Goal: Information Seeking & Learning: Learn about a topic

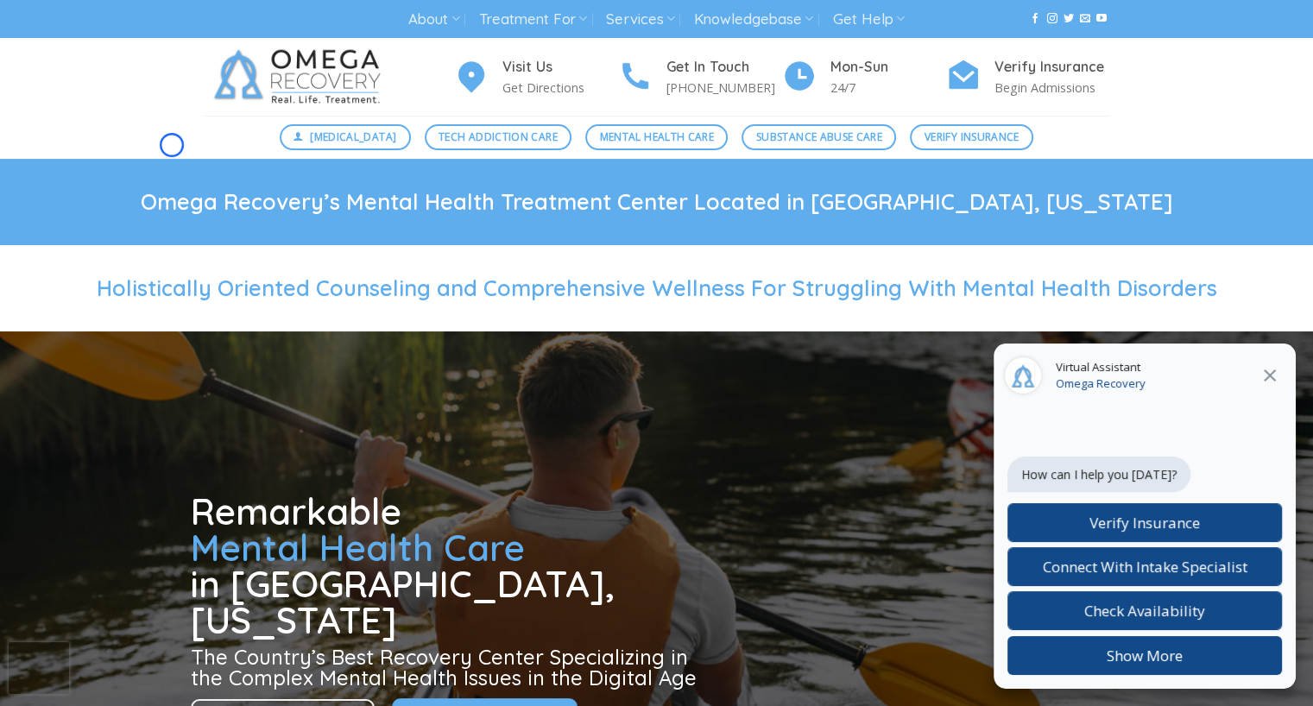
click at [172, 145] on div "[MEDICAL_DATA] Tech Addiction Care Mental Health Care Substance Abuse Care Veri…" at bounding box center [656, 137] width 1313 height 43
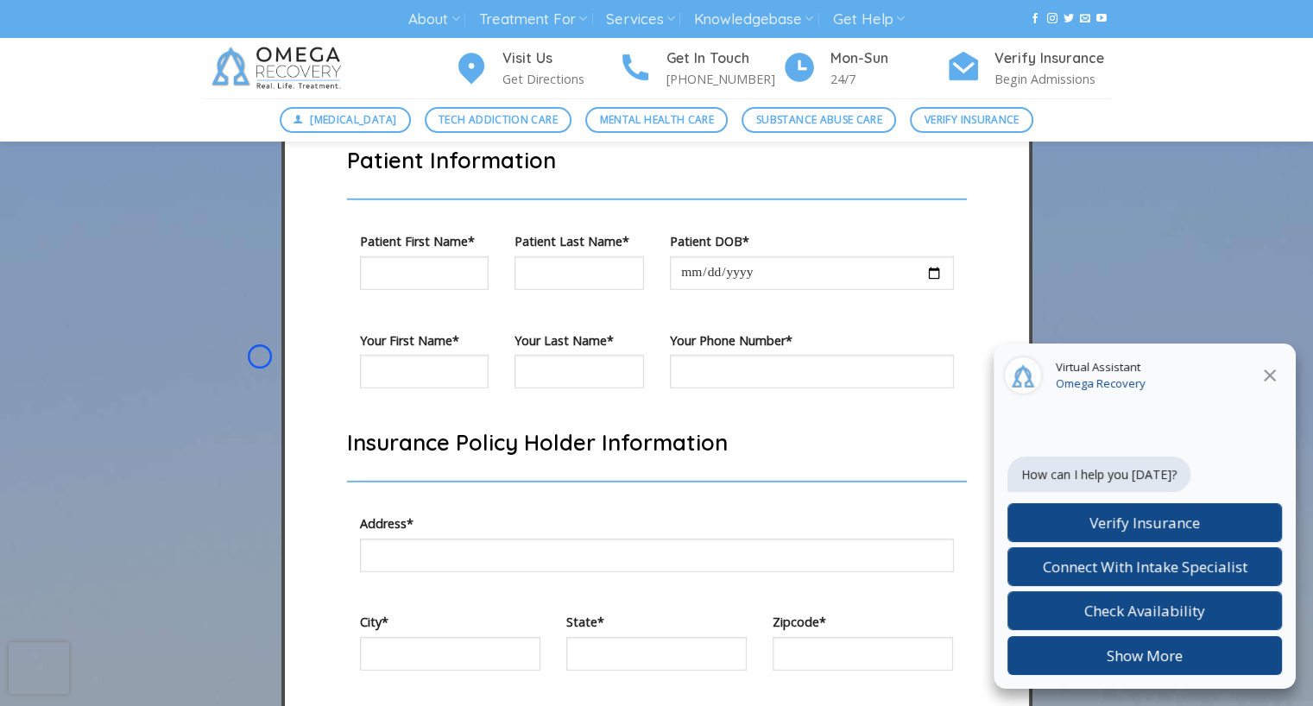
scroll to position [5041, 0]
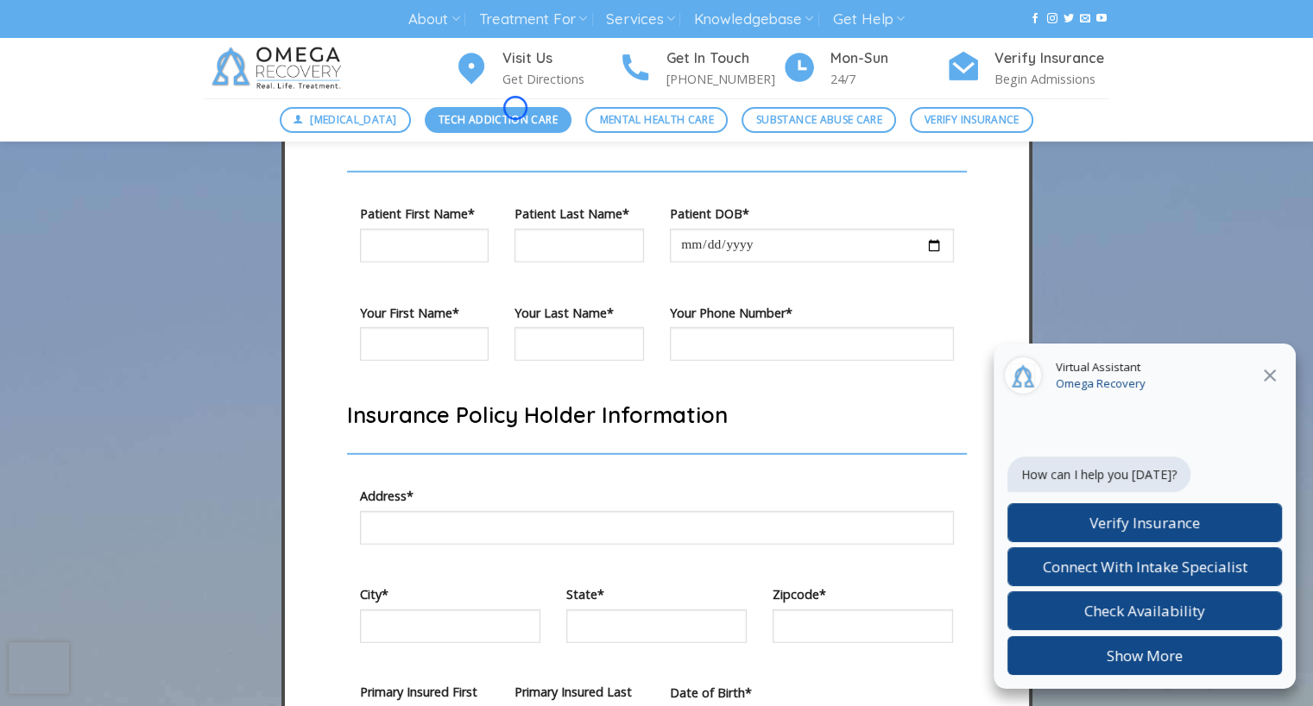
click at [515, 108] on link "Tech Addiction Care" at bounding box center [499, 120] width 148 height 26
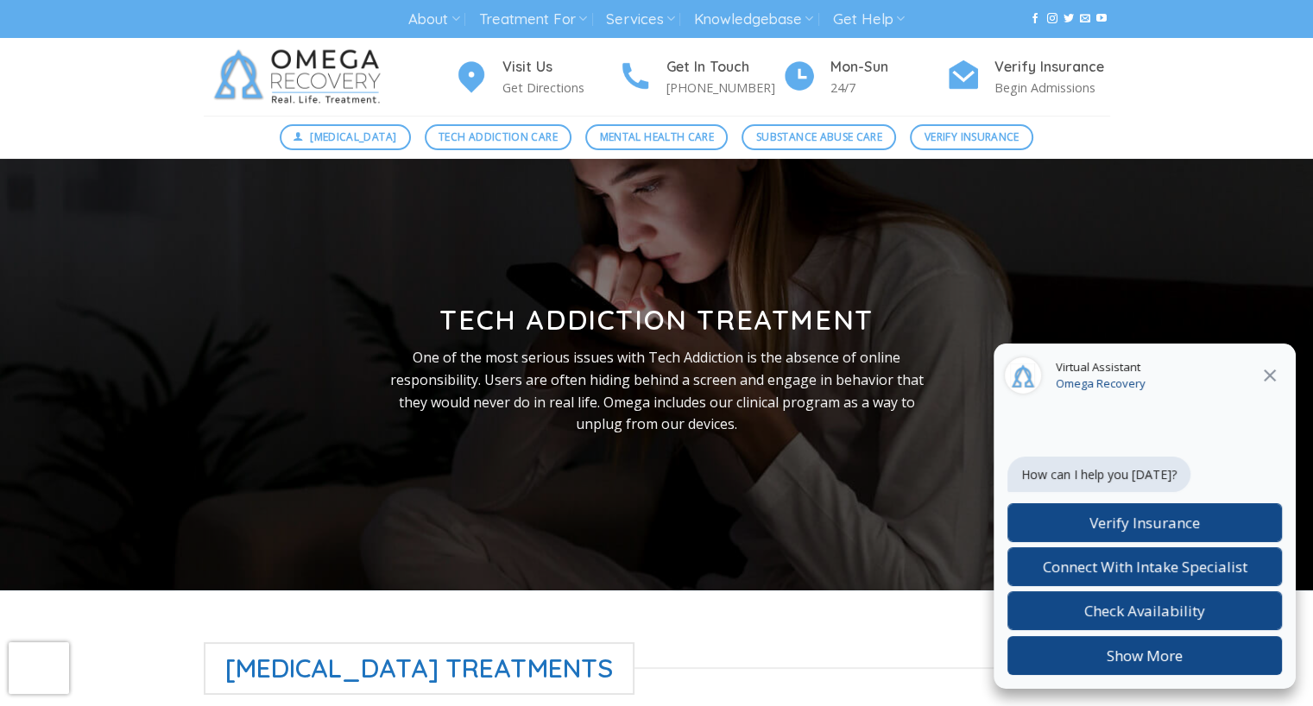
click at [515, 108] on div "Visit Us Get Directions Get In Touch [PHONE_NUMBER] Mon-[DATE] Verify Insurance…" at bounding box center [657, 77] width 932 height 78
click at [124, 113] on div "Visit Us Get Directions Get In Touch [PHONE_NUMBER] Mon-[DATE] Verify Insurance…" at bounding box center [656, 77] width 1313 height 78
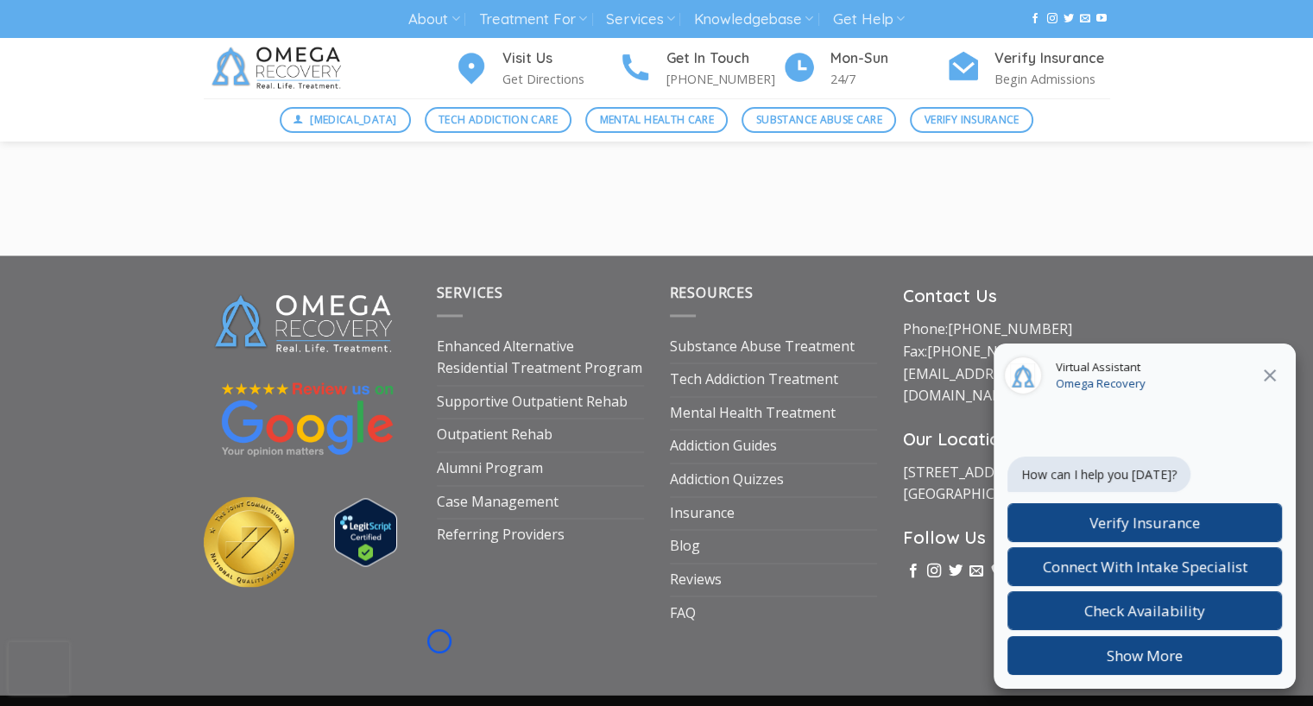
scroll to position [2727, 0]
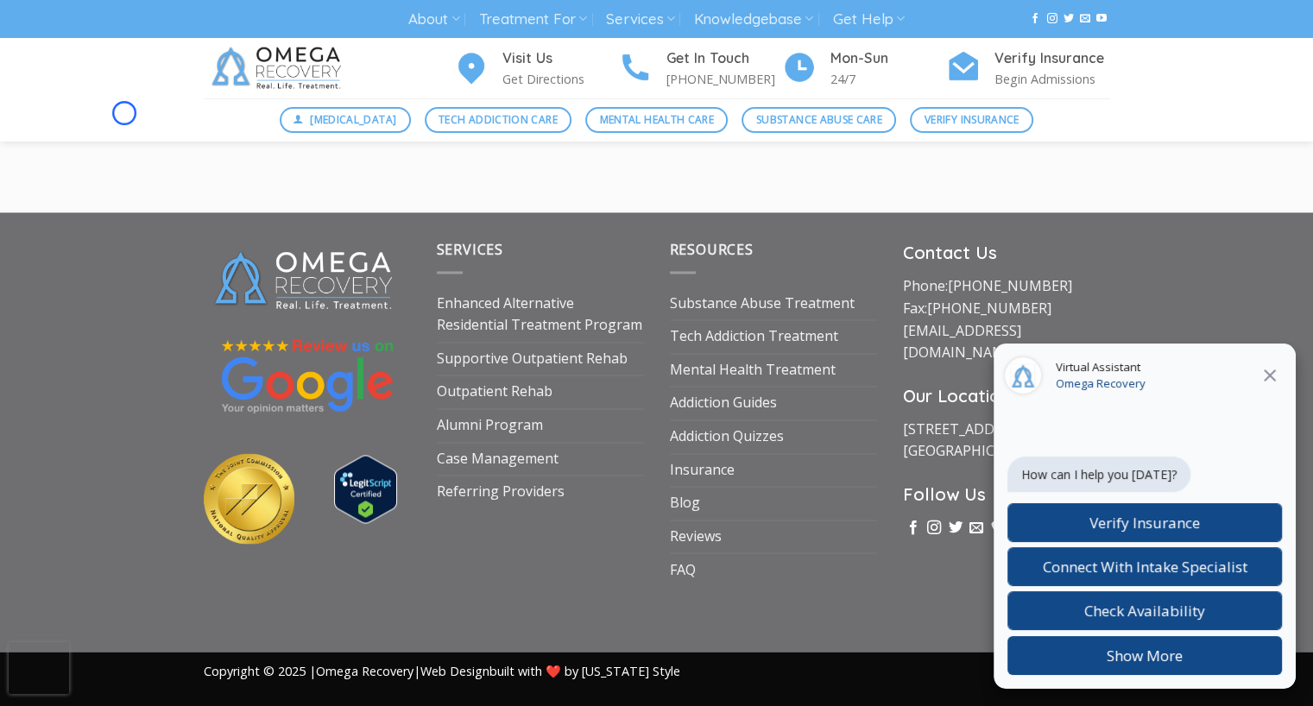
click at [124, 113] on div "[MEDICAL_DATA] Tech Addiction Care Mental Health Care Substance Abuse Care Veri…" at bounding box center [656, 119] width 1313 height 43
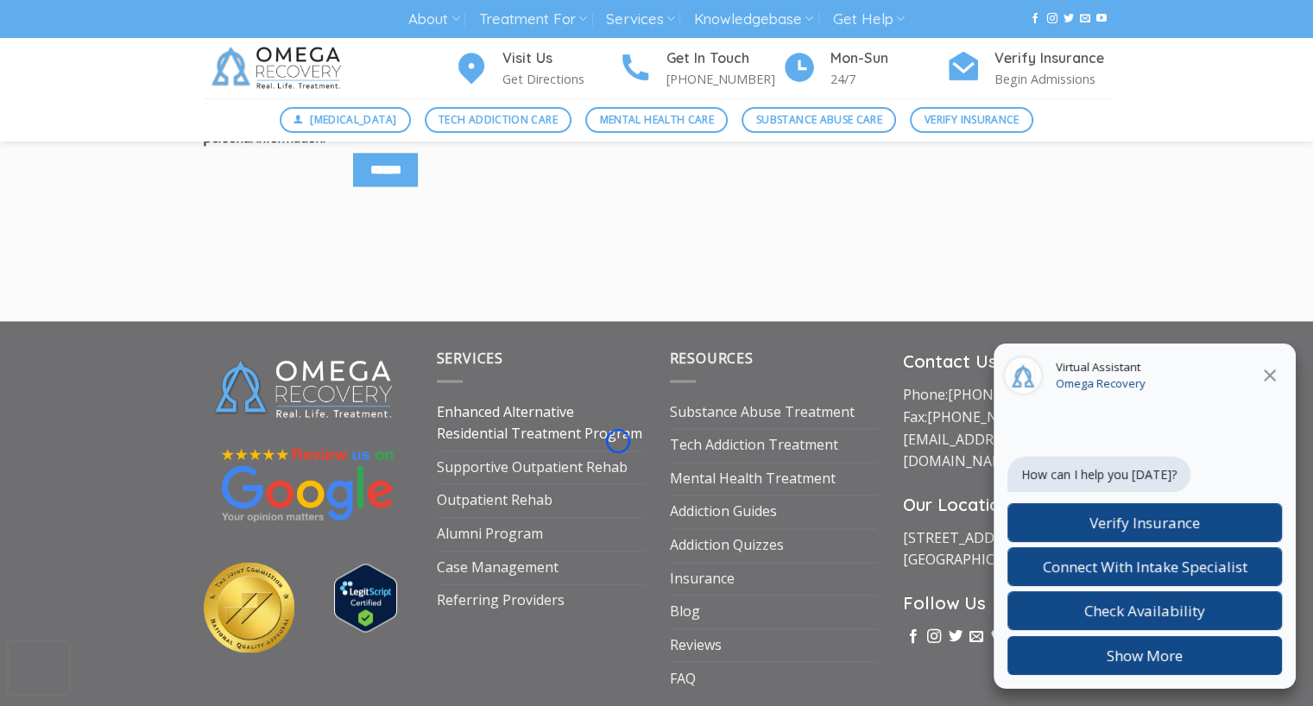
click at [618, 441] on link "Enhanced Alternative Residential Treatment Program" at bounding box center [540, 423] width 207 height 54
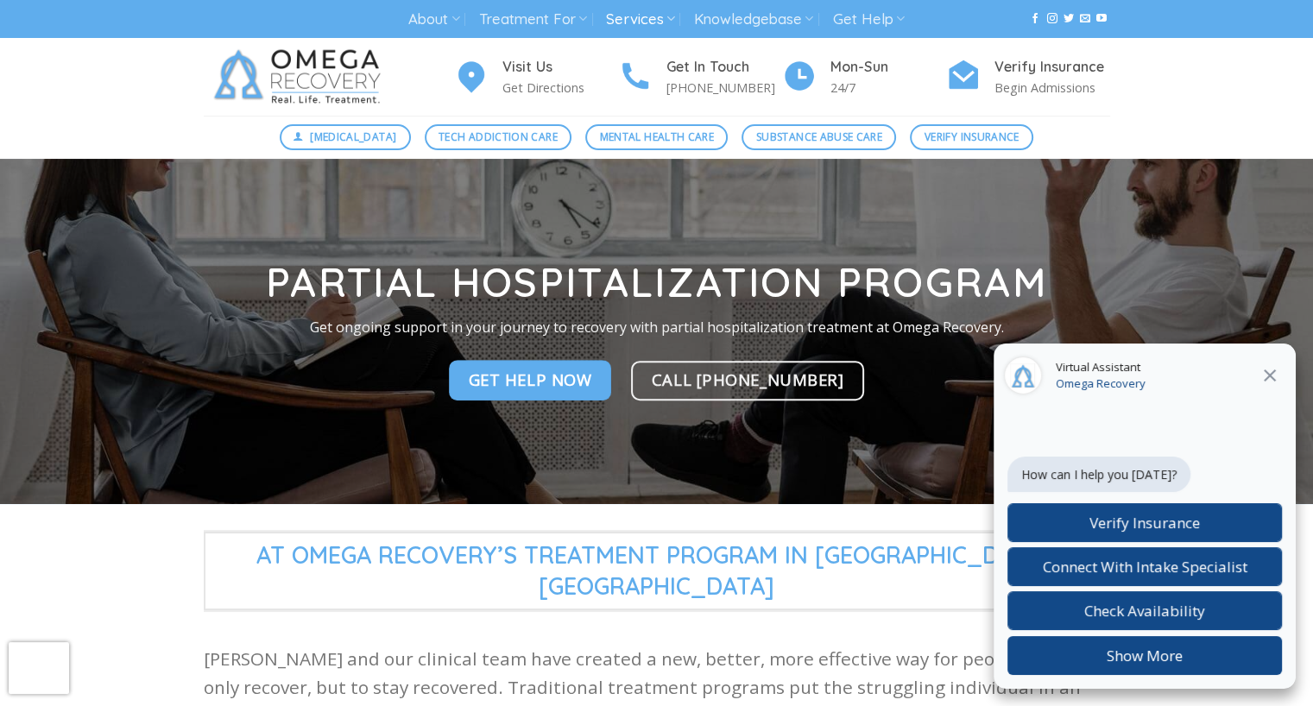
click at [128, 148] on div "[MEDICAL_DATA] Tech Addiction Care Mental Health Care Substance Abuse Care Veri…" at bounding box center [656, 137] width 1313 height 43
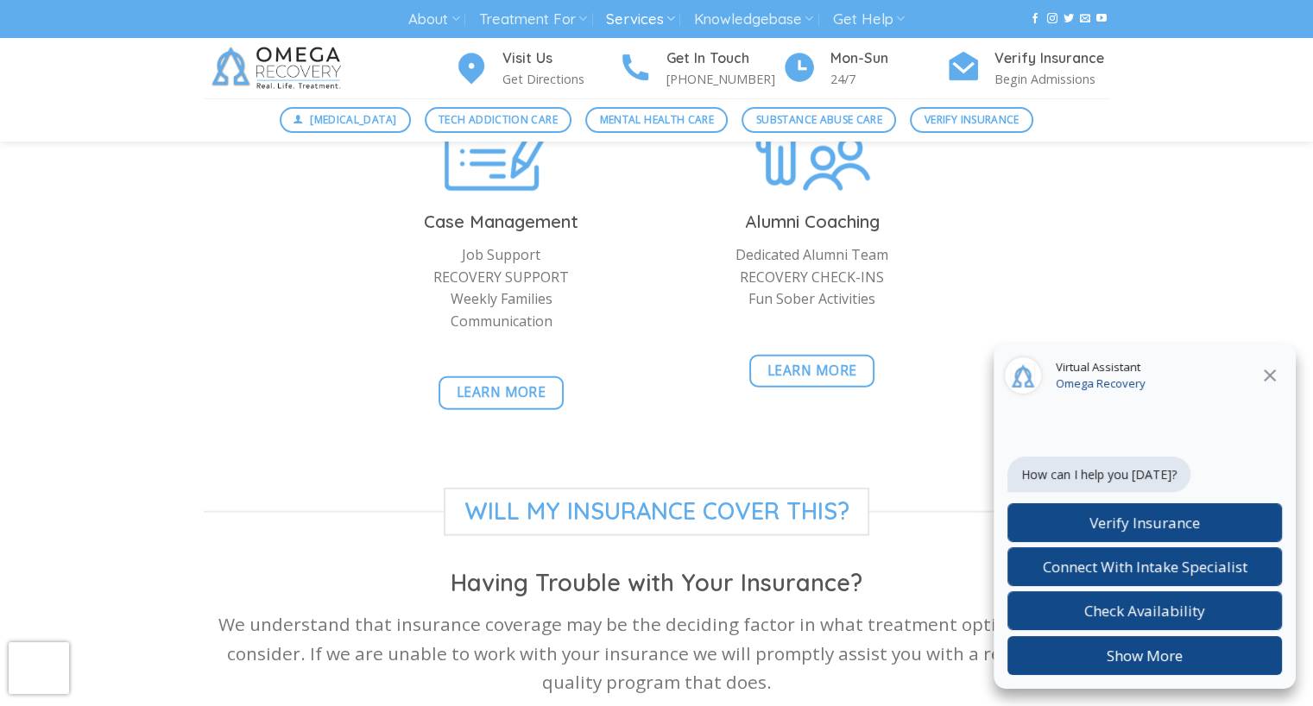
scroll to position [4301, 0]
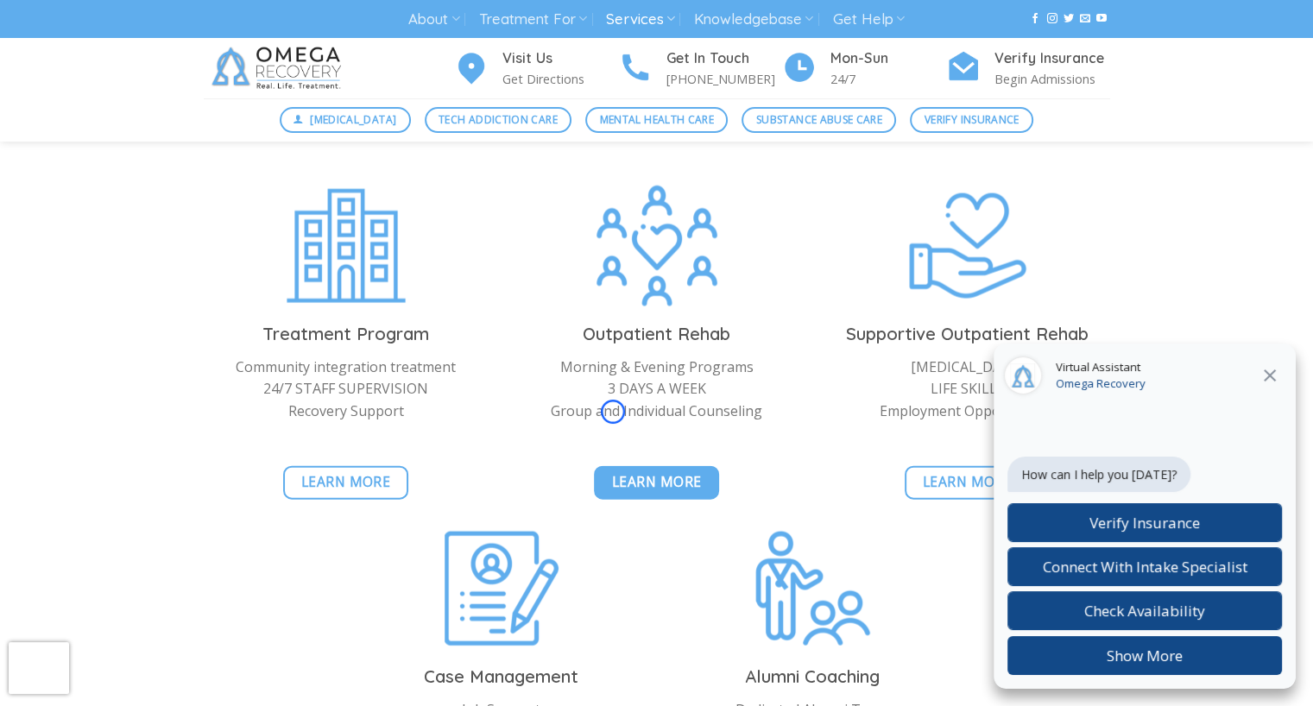
click at [613, 471] on span "Learn More" at bounding box center [657, 482] width 90 height 22
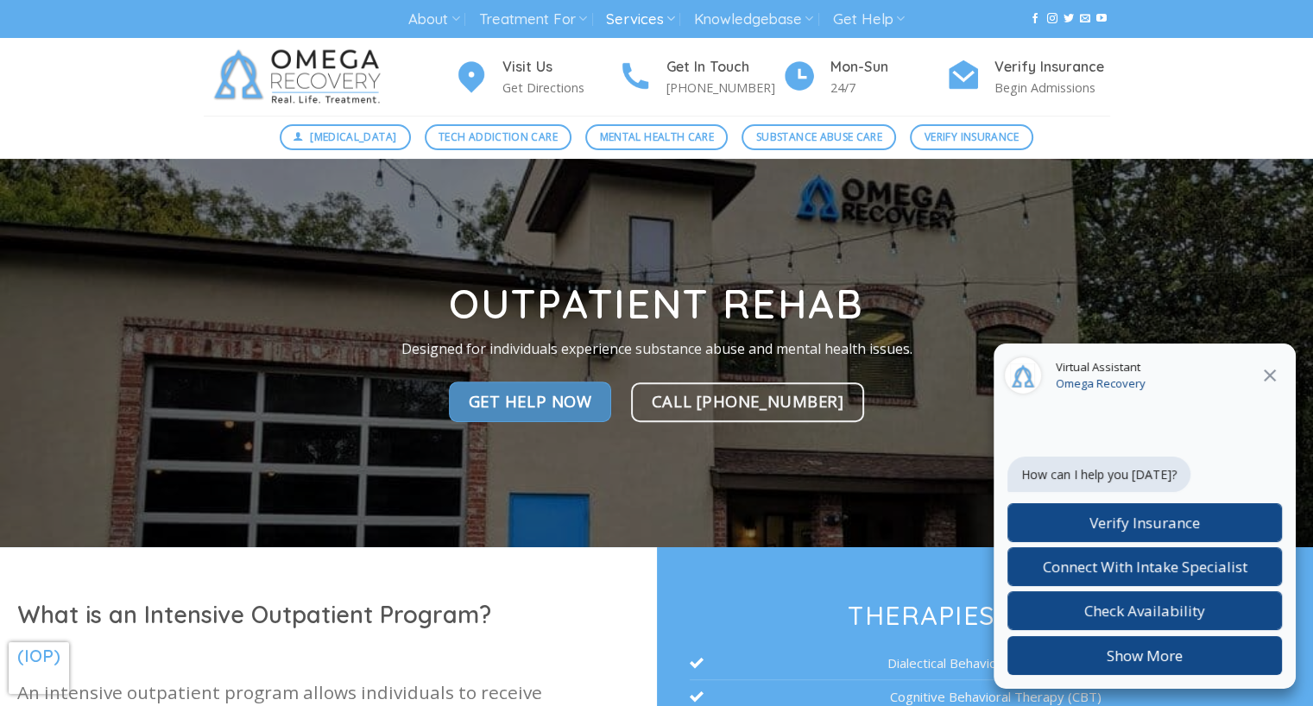
click at [612, 412] on link "Get Help NOw" at bounding box center [530, 402] width 163 height 40
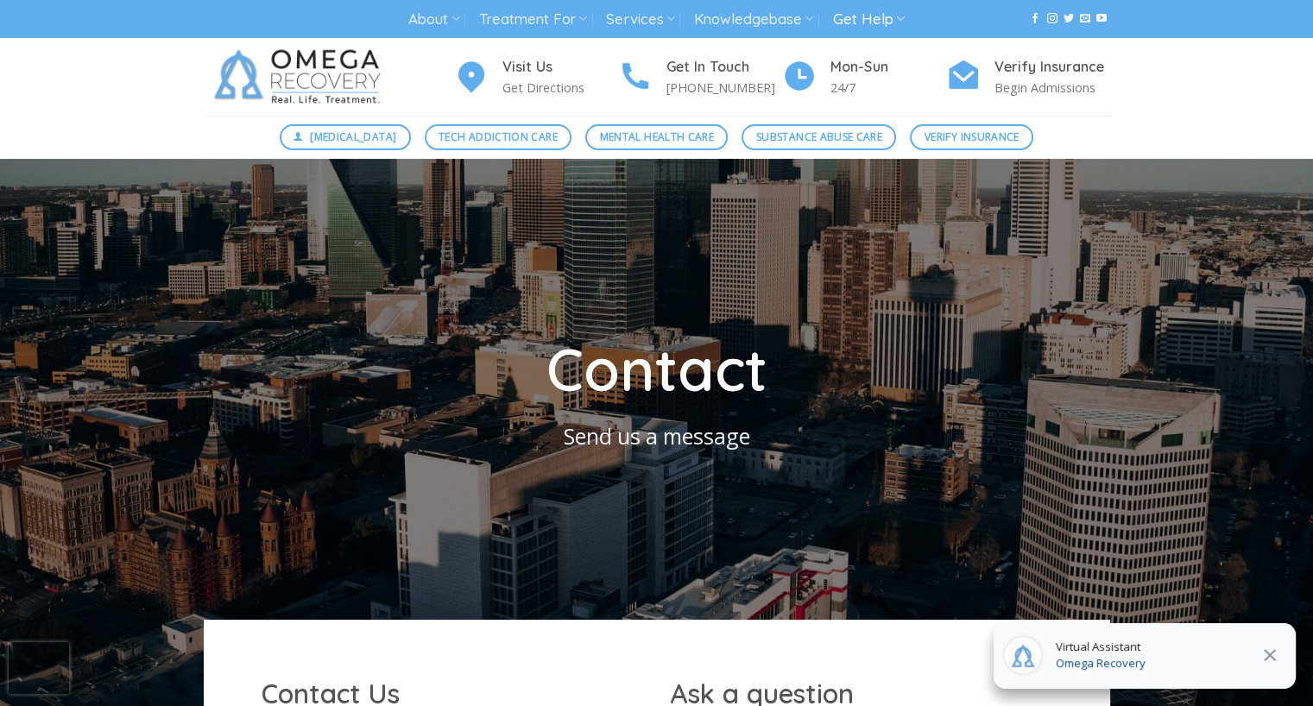
click at [155, 95] on div "Visit Us Get Directions Get In Touch [PHONE_NUMBER] Mon-[DATE] Verify Insurance…" at bounding box center [656, 77] width 1313 height 78
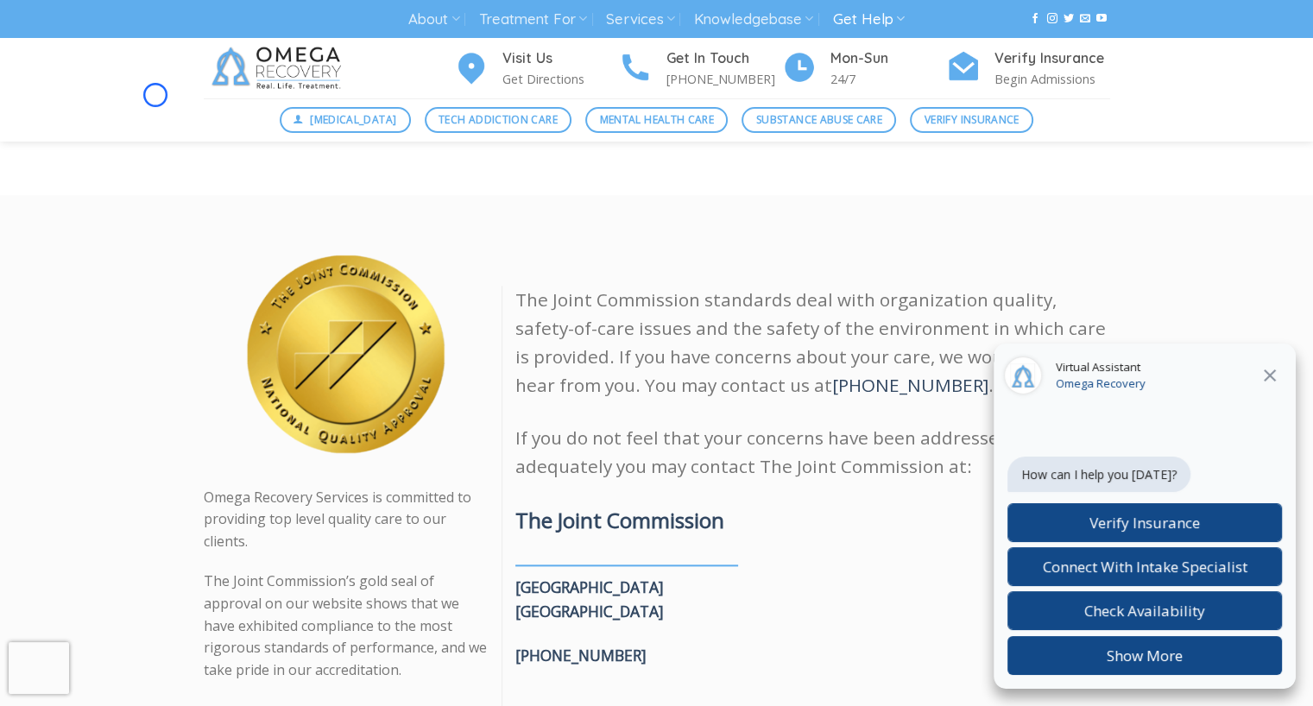
scroll to position [1974, 0]
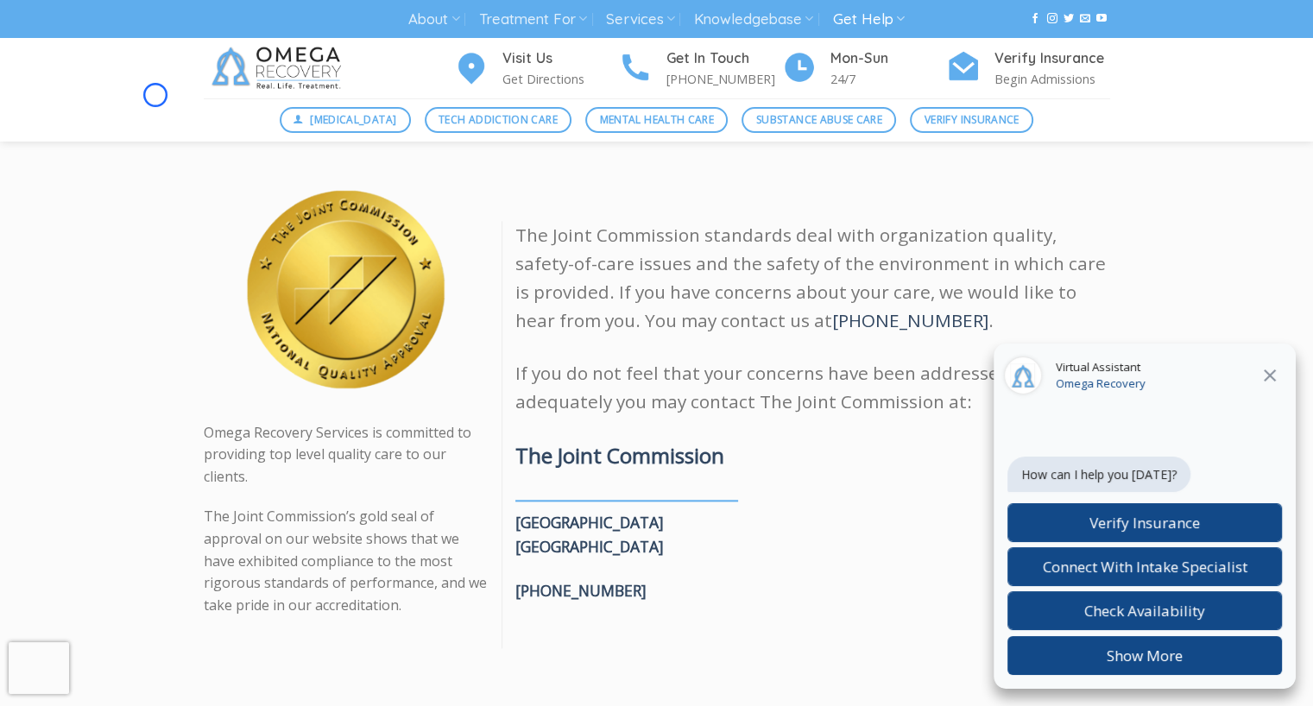
click at [155, 95] on div "Visit Us Get Directions Get In Touch [PHONE_NUMBER] Mon-[DATE] Verify Insurance…" at bounding box center [656, 68] width 1313 height 60
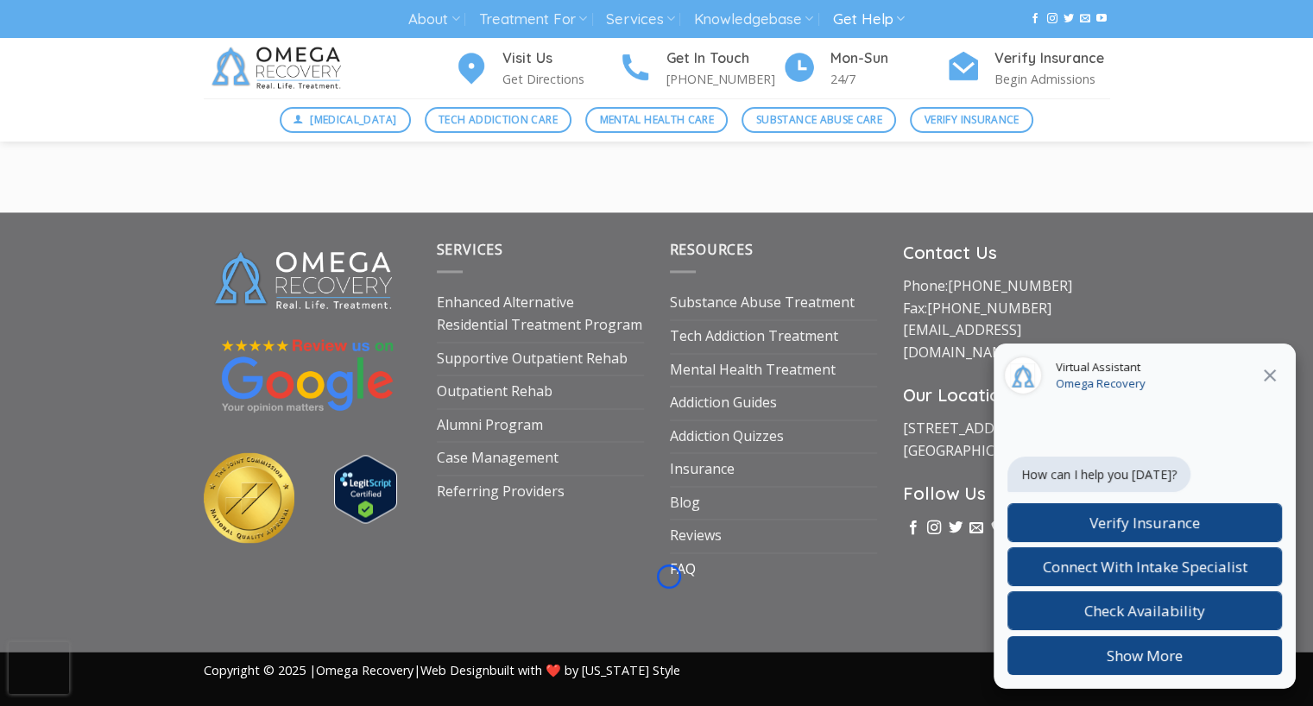
click at [670, 577] on link "FAQ" at bounding box center [683, 569] width 26 height 33
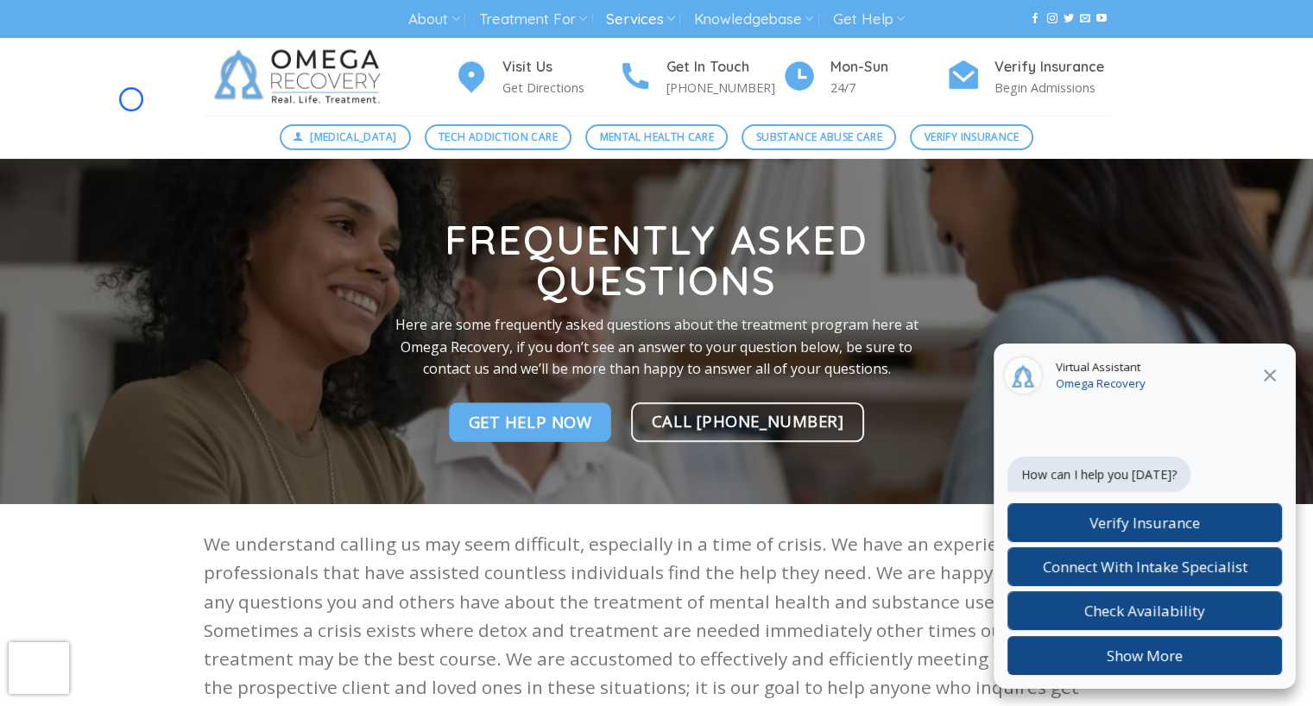
click at [131, 99] on div "Visit Us Get Directions Get In Touch [PHONE_NUMBER] Mon-[DATE] Verify Insurance…" at bounding box center [656, 77] width 1313 height 78
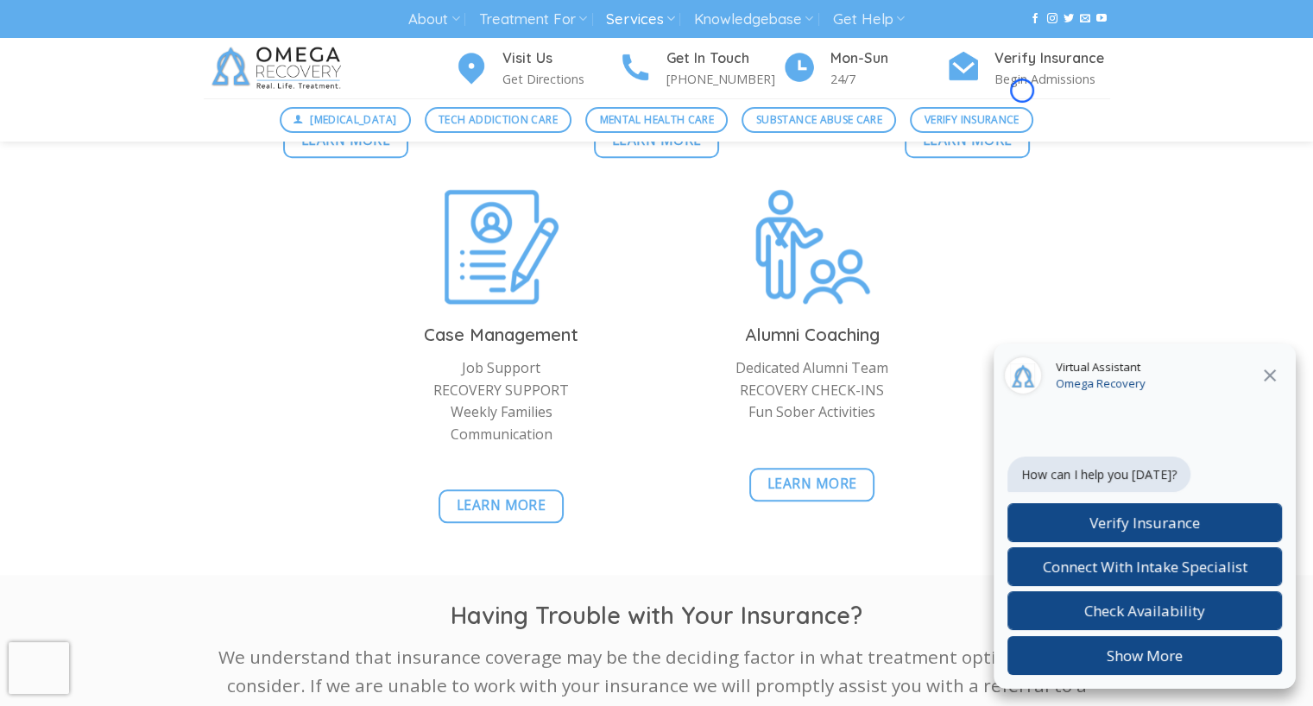
scroll to position [1861, 0]
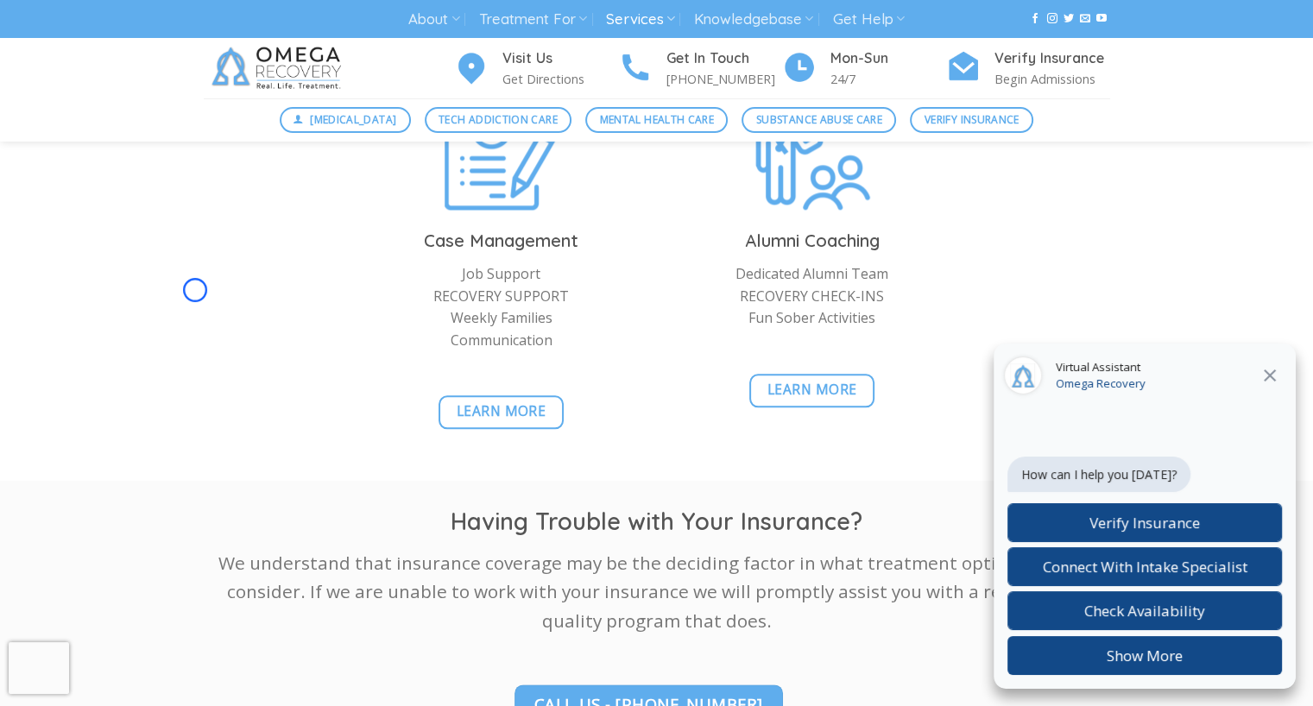
click at [131, 99] on div "[MEDICAL_DATA] Tech Addiction Care Mental Health Care Substance Abuse Care Veri…" at bounding box center [656, 119] width 1313 height 43
